Goal: Information Seeking & Learning: Find contact information

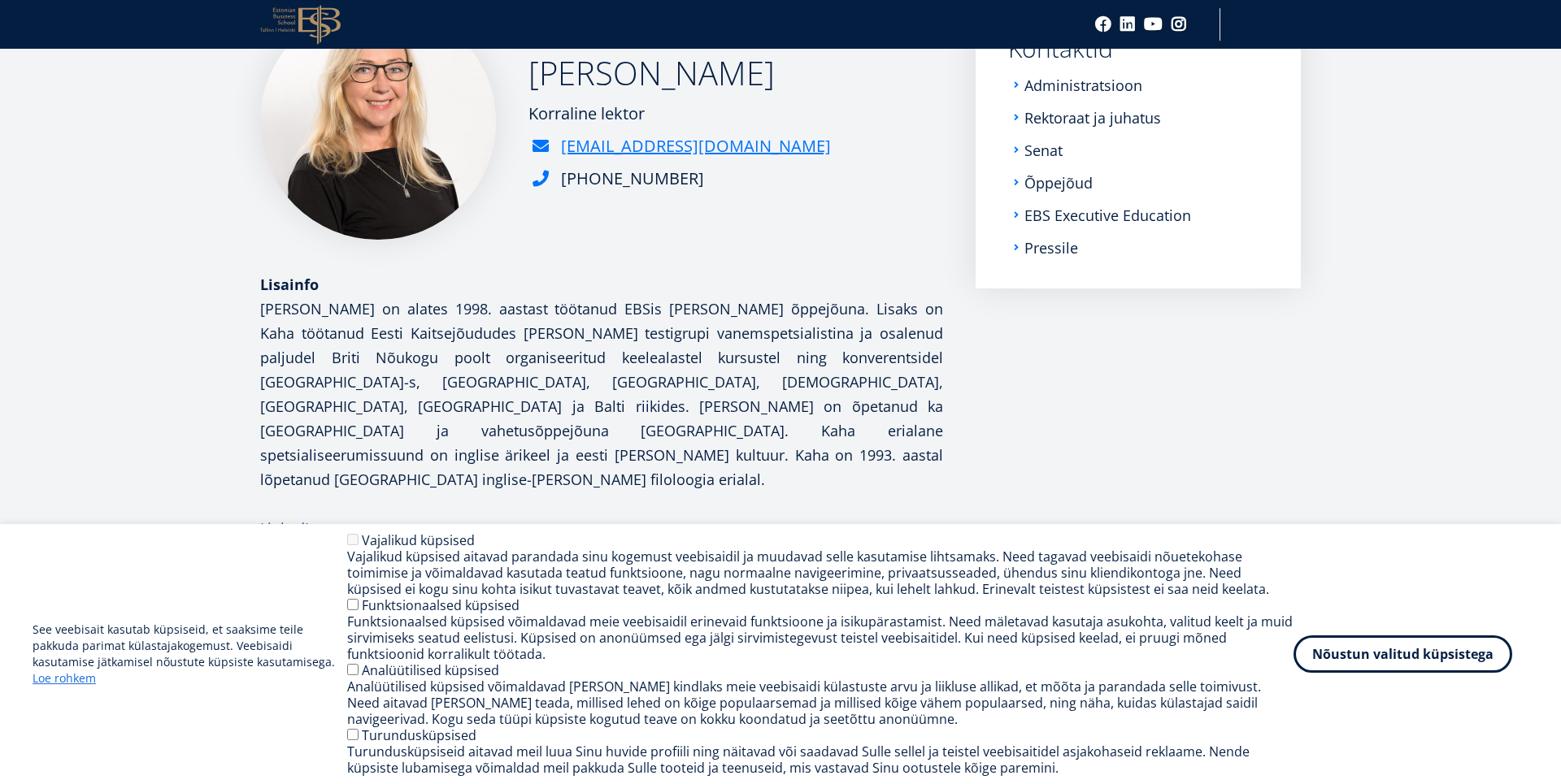
scroll to position [120, 0]
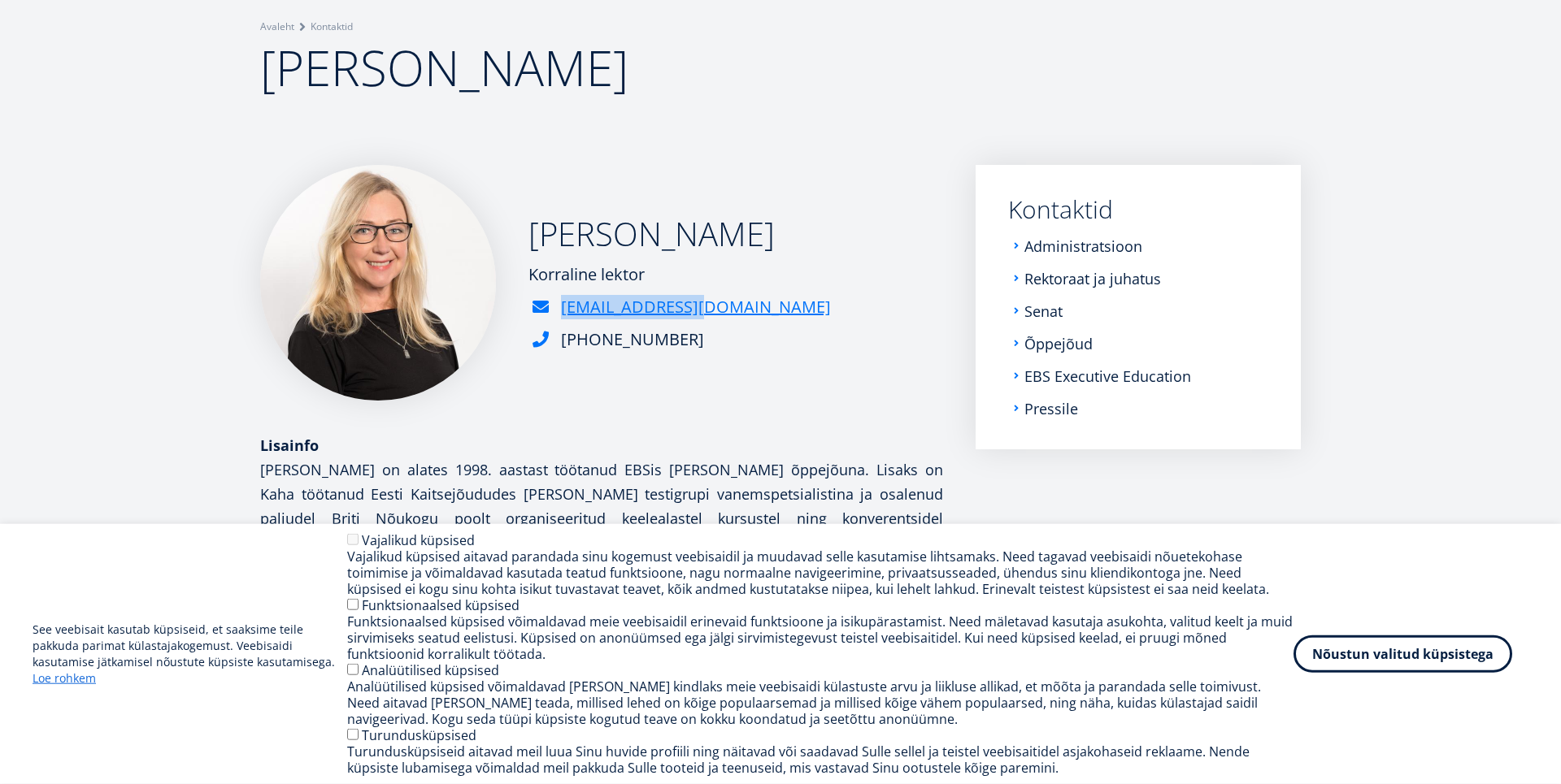
drag, startPoint x: 713, startPoint y: 302, endPoint x: 559, endPoint y: 304, distance: 154.0
click at [559, 304] on div "Inga Kaha Korraline lektor inga.kaha@ebs.ee +372 665 1341" at bounding box center [601, 282] width 683 height 236
copy link "inga.kaha@ebs.ee"
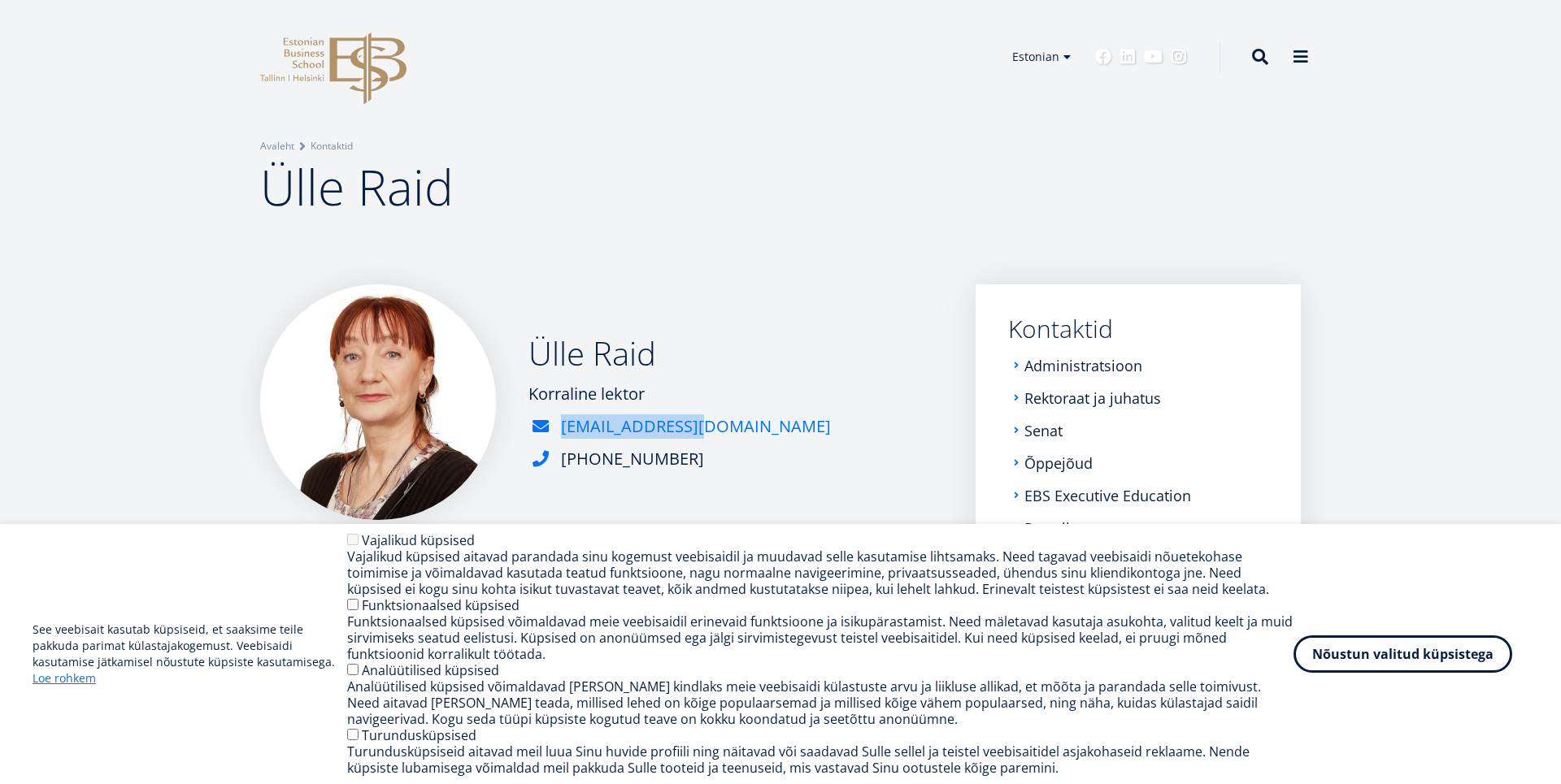
click at [562, 425] on div "Ülle Raid Korraline lektor ulle.raid@ebs.ee +372 665 1341" at bounding box center [601, 402] width 683 height 236
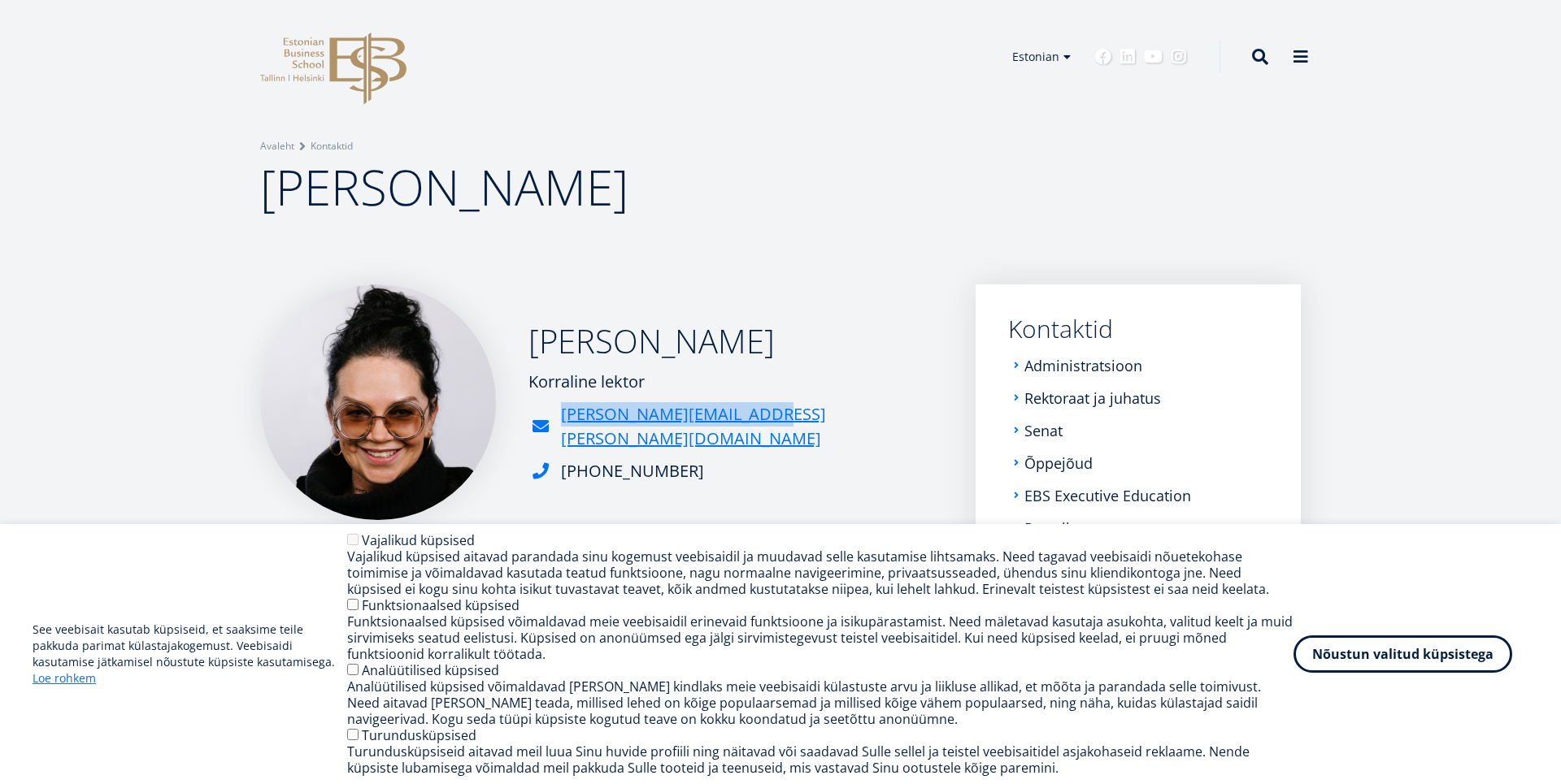
drag, startPoint x: 755, startPoint y: 424, endPoint x: 561, endPoint y: 441, distance: 194.7
click at [561, 441] on div "[PERSON_NAME] Korraline lektor [PERSON_NAME][EMAIL_ADDRESS][PERSON_NAME][DOMAIN…" at bounding box center [601, 402] width 683 height 236
copy link "[PERSON_NAME][EMAIL_ADDRESS][PERSON_NAME][DOMAIN_NAME]"
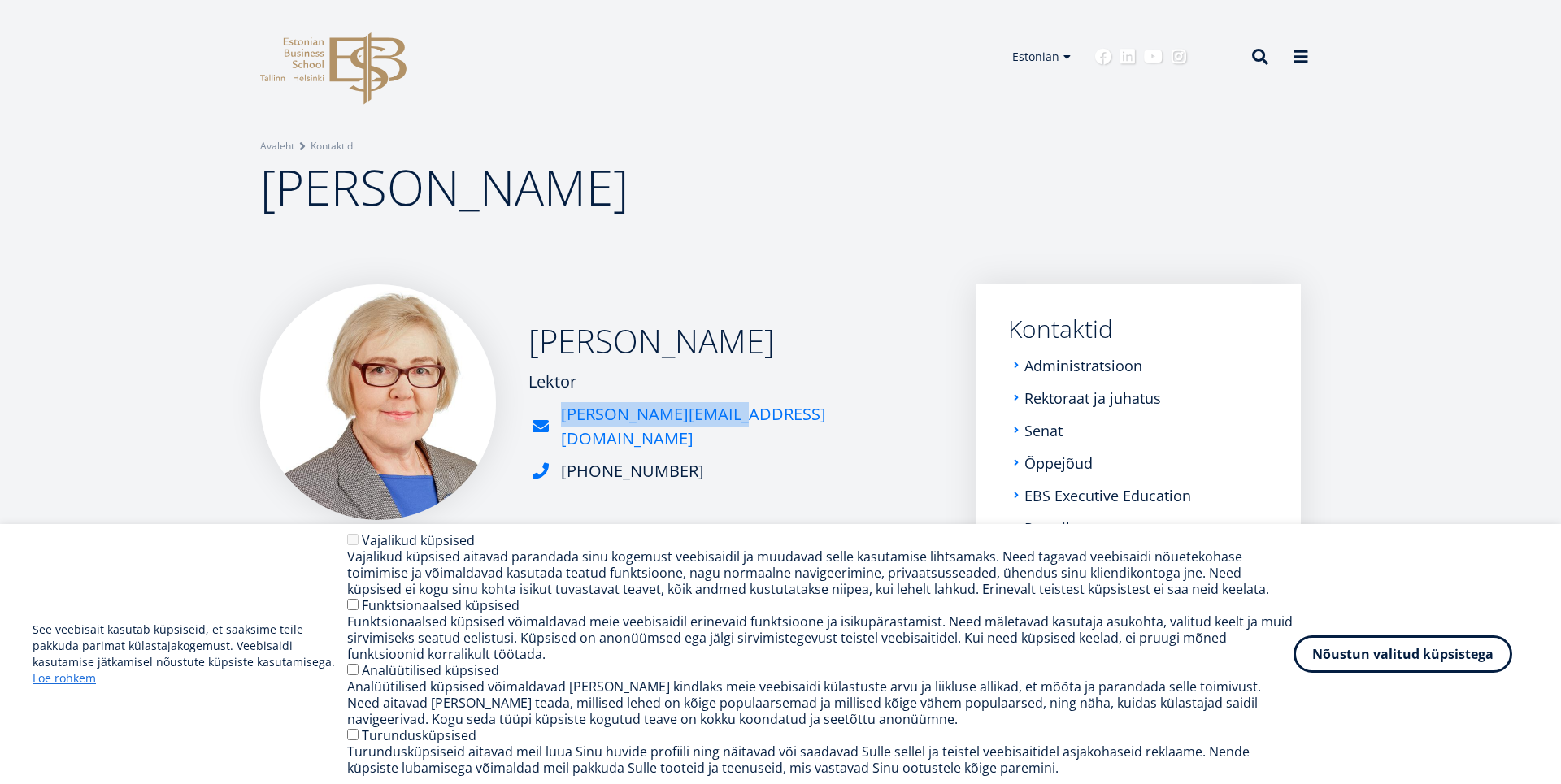
drag, startPoint x: 743, startPoint y: 436, endPoint x: 562, endPoint y: 434, distance: 181.0
click at [562, 434] on div "anne.lelumees@ebs.ee" at bounding box center [735, 427] width 414 height 49
copy link "anne.lelumees@ebs.ee"
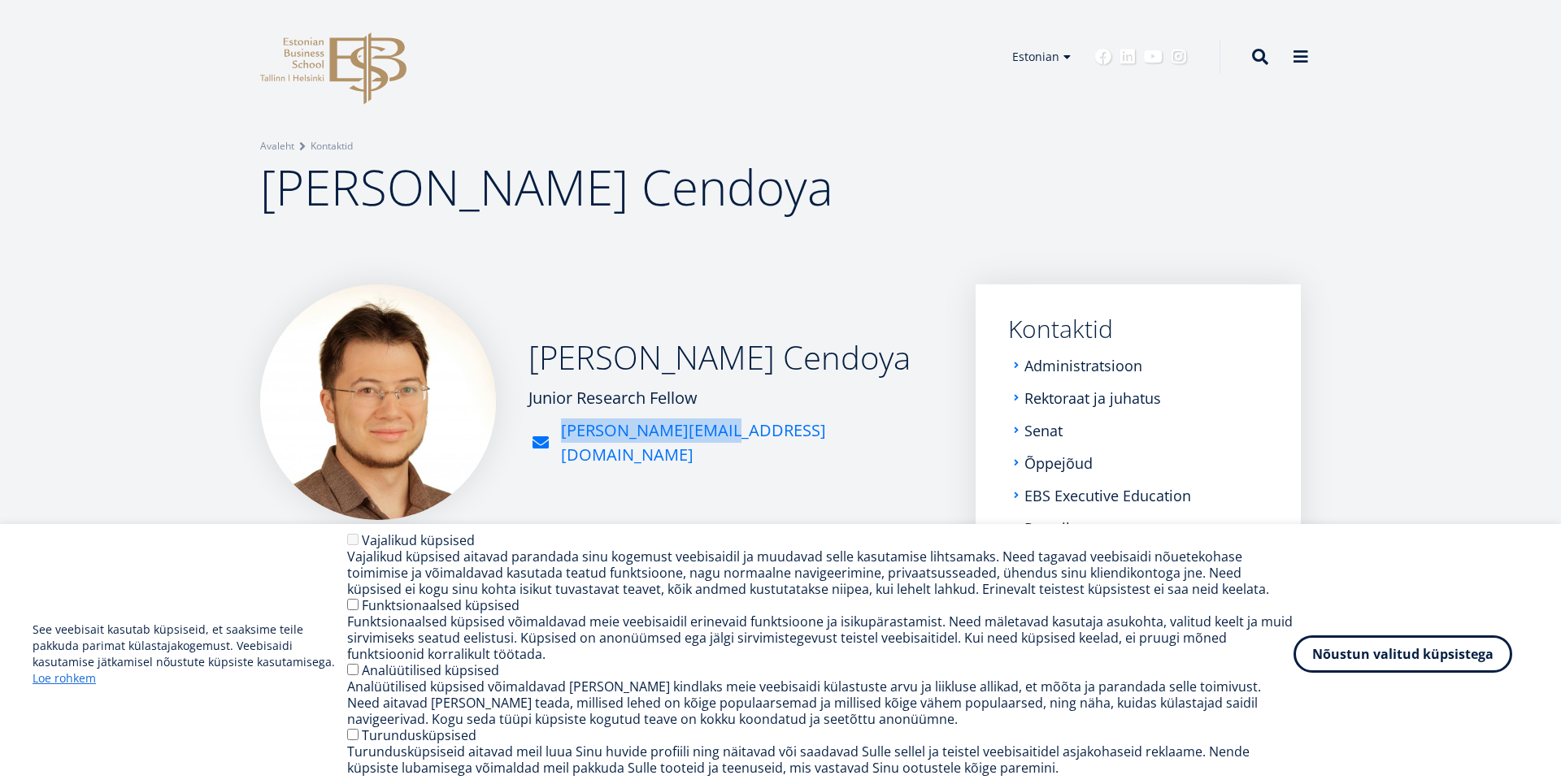
drag, startPoint x: 726, startPoint y: 443, endPoint x: 562, endPoint y: 438, distance: 164.1
click at [562, 438] on div "pablo.veyrat@ebs.ee" at bounding box center [735, 443] width 414 height 49
copy link "pablo.veyrat@ebs.ee"
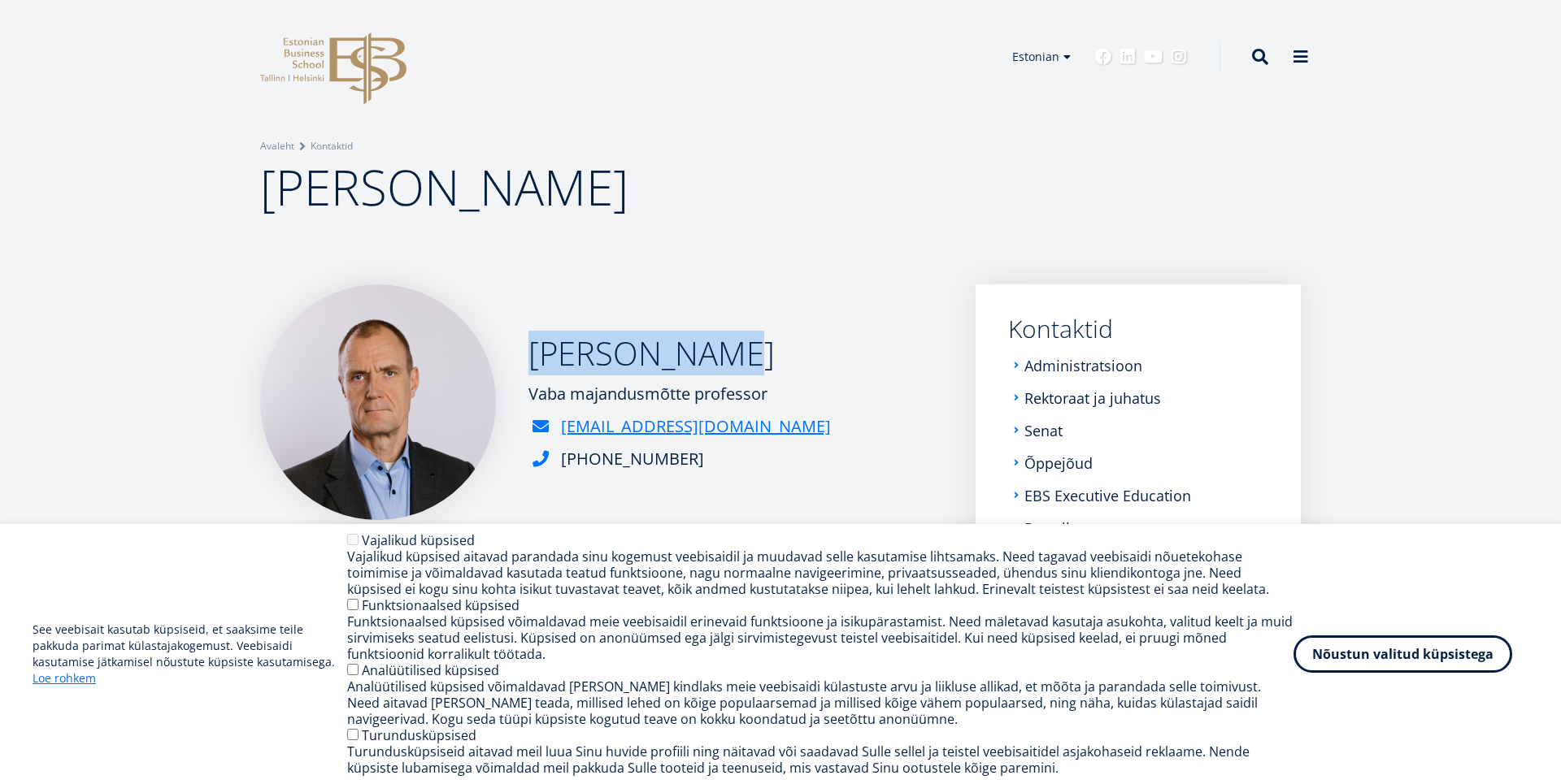
click at [527, 361] on div "[PERSON_NAME] Vaba majandusmõtte professor [EMAIL_ADDRESS][DOMAIN_NAME] [PHONE_…" at bounding box center [601, 402] width 683 height 236
